Goal: Information Seeking & Learning: Find specific fact

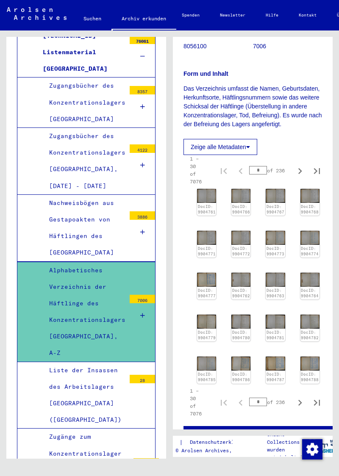
scroll to position [172, 0]
click at [269, 372] on link "DocID: 9904787" at bounding box center [275, 377] width 18 height 11
click at [80, 303] on div "Alphabetisches Verzeichnis der Häftlinge des Konzentrationslagers [GEOGRAPHIC_D…" at bounding box center [84, 311] width 83 height 99
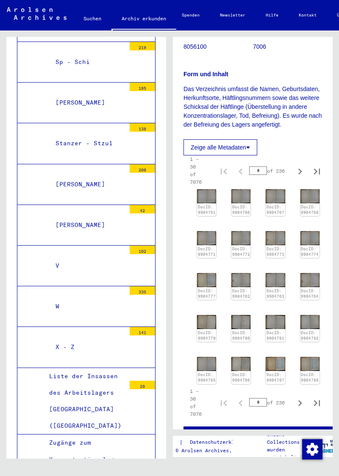
scroll to position [2043, 0]
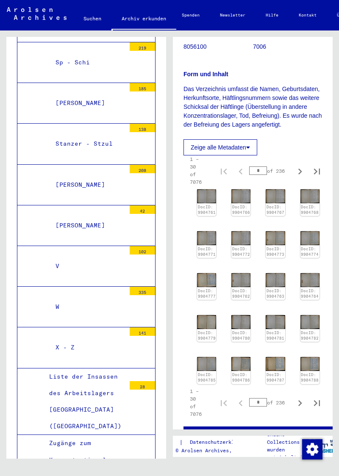
click at [61, 298] on div "W" at bounding box center [87, 306] width 76 height 17
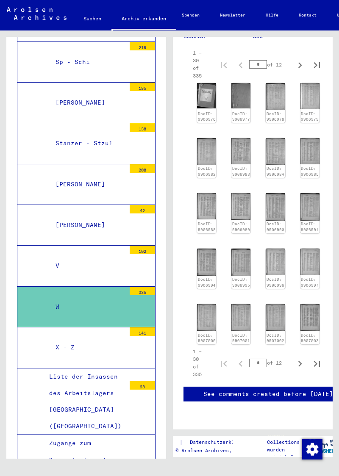
scroll to position [133, 0]
click at [299, 358] on icon "Next page" at bounding box center [300, 364] width 12 height 12
type input "*"
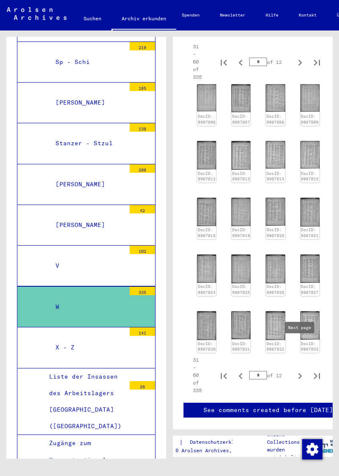
click at [237, 322] on img at bounding box center [240, 325] width 19 height 28
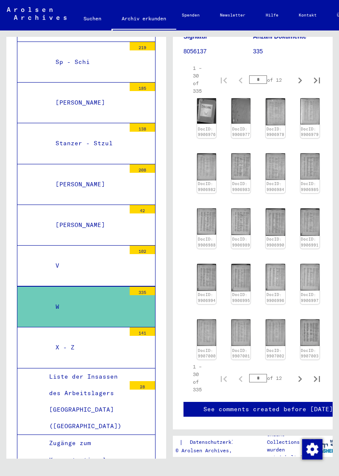
scroll to position [113, 0]
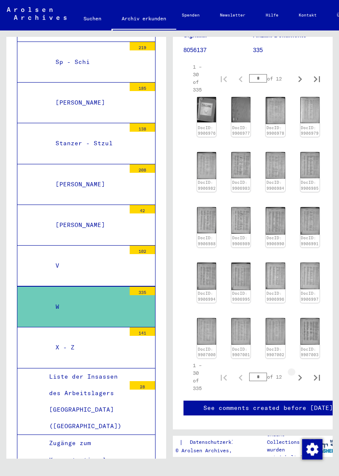
click at [294, 372] on icon "Next page" at bounding box center [300, 378] width 12 height 12
type input "*"
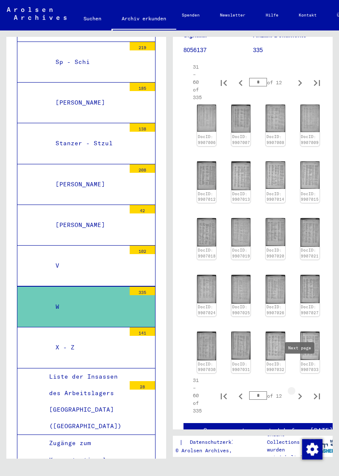
click at [294, 390] on icon "Next page" at bounding box center [300, 396] width 12 height 12
type input "*"
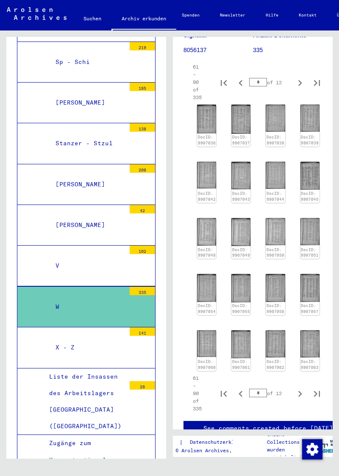
click at [272, 343] on img at bounding box center [274, 343] width 19 height 27
